Goal: Go to known website: Access a specific website the user already knows

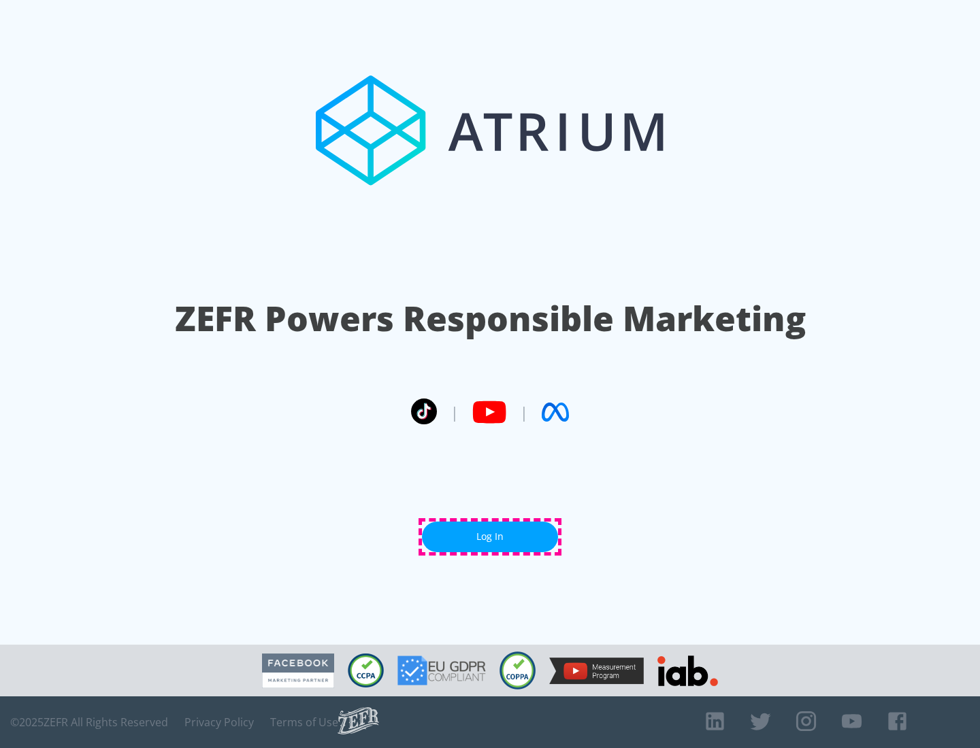
click at [490, 537] on link "Log In" at bounding box center [490, 537] width 136 height 31
